Goal: Share content: Share content

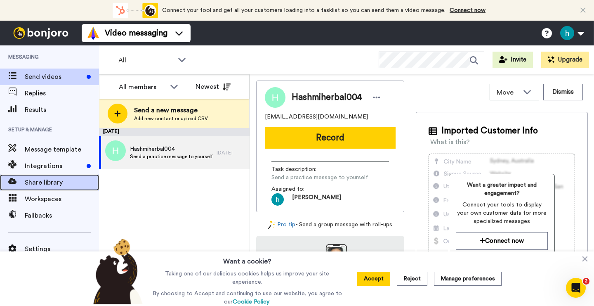
click at [39, 187] on span "Share library" at bounding box center [62, 182] width 74 height 10
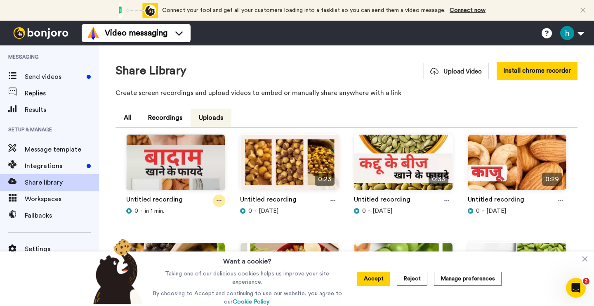
click at [215, 199] on div at bounding box center [219, 200] width 12 height 12
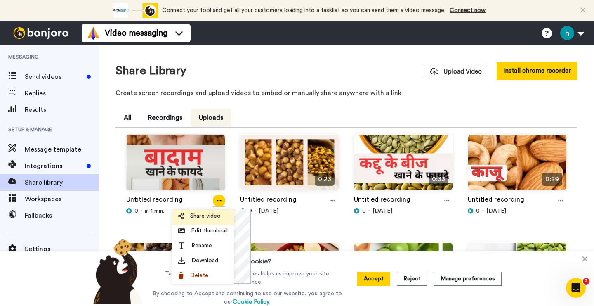
click at [216, 219] on span "Share video" at bounding box center [205, 216] width 31 height 8
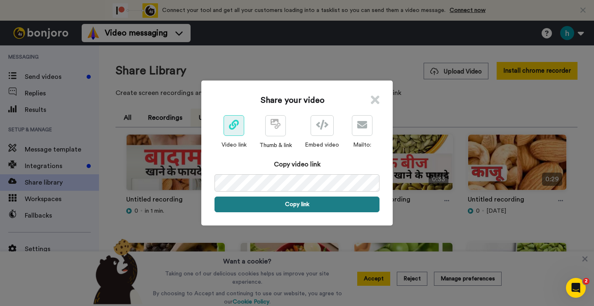
click at [299, 204] on button "Copy link" at bounding box center [296, 204] width 165 height 16
